Goal: Use online tool/utility

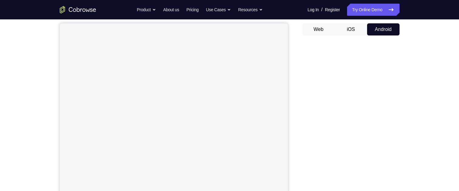
scroll to position [55, 0]
click at [409, 129] on div "Your Support Agent Your Customer Web iOS Android Next Steps We’d be happy to gi…" at bounding box center [229, 164] width 388 height 400
click at [409, 129] on div "Your Support Agent Your Customer Web iOS Android Next Steps We’d be happy to gi…" at bounding box center [229, 121] width 388 height 400
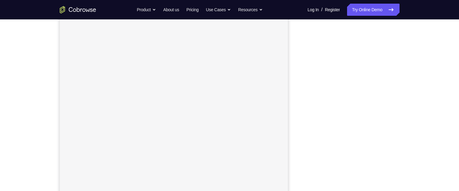
click at [409, 129] on div "Your Support Agent Your Customer Web iOS Android Next Steps We’d be happy to gi…" at bounding box center [229, 144] width 388 height 400
click at [405, 109] on div "Your Support Agent Your Customer Web iOS Android Next Steps We’d be happy to gi…" at bounding box center [229, 144] width 388 height 400
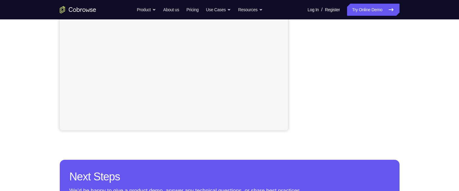
scroll to position [152, 0]
click at [412, 115] on div "Your Support Agent Your Customer Web iOS Android Next Steps We’d be happy to gi…" at bounding box center [229, 68] width 388 height 400
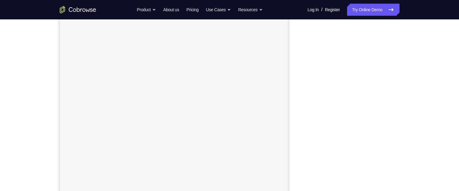
scroll to position [83, 0]
click at [291, 87] on div "Your Support Agent Your Customer Web iOS Android" at bounding box center [230, 87] width 340 height 224
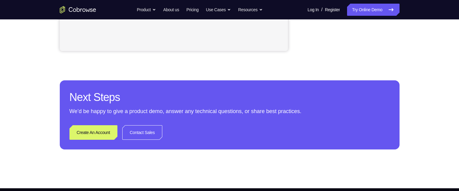
scroll to position [232, 0]
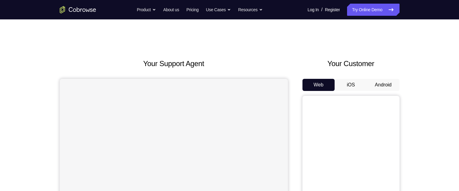
scroll to position [49, 0]
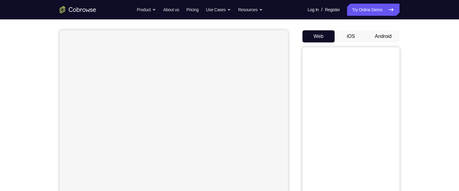
click at [351, 37] on button "iOS" at bounding box center [350, 36] width 32 height 12
